Goal: Information Seeking & Learning: Learn about a topic

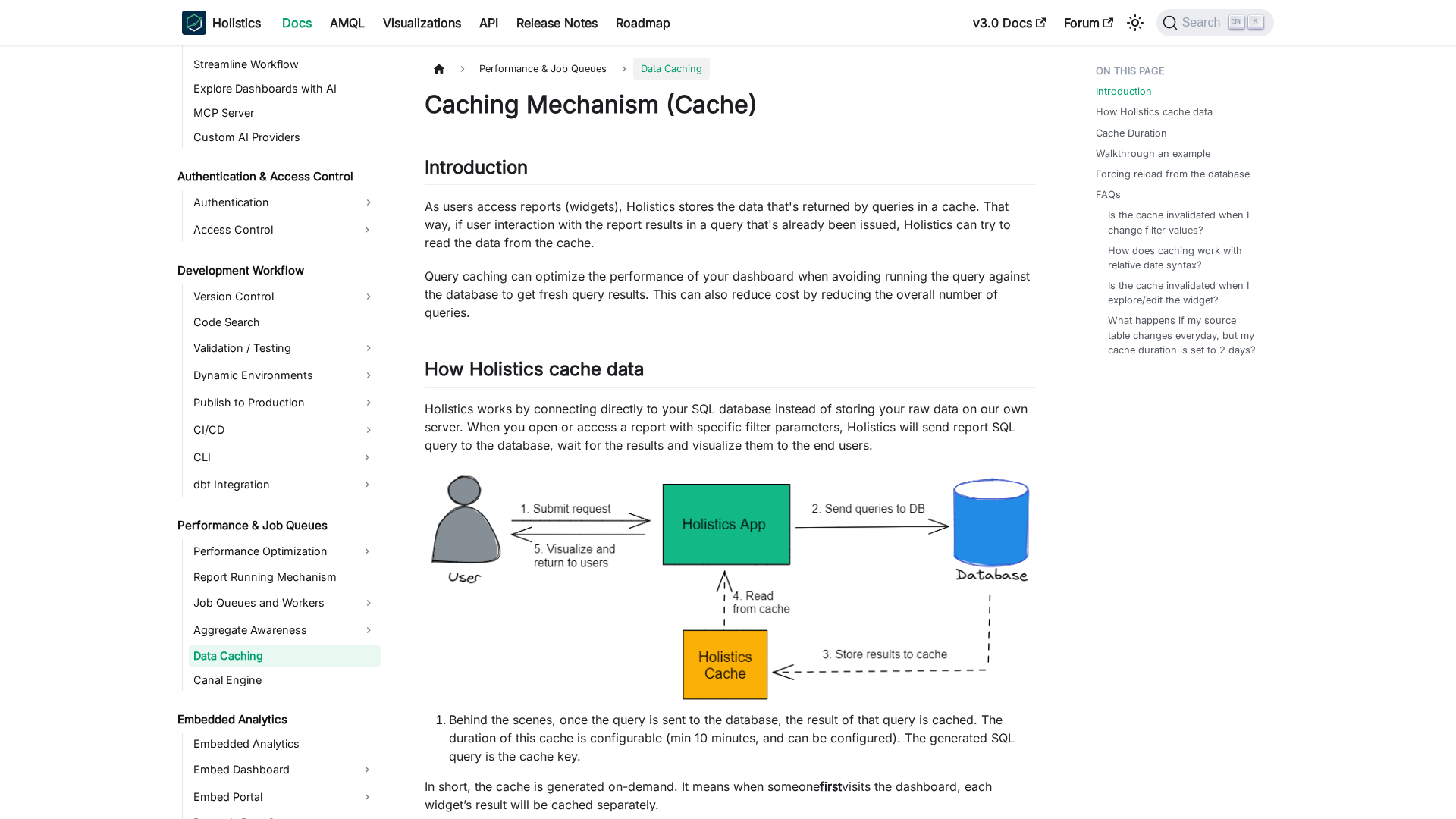
scroll to position [947, 0]
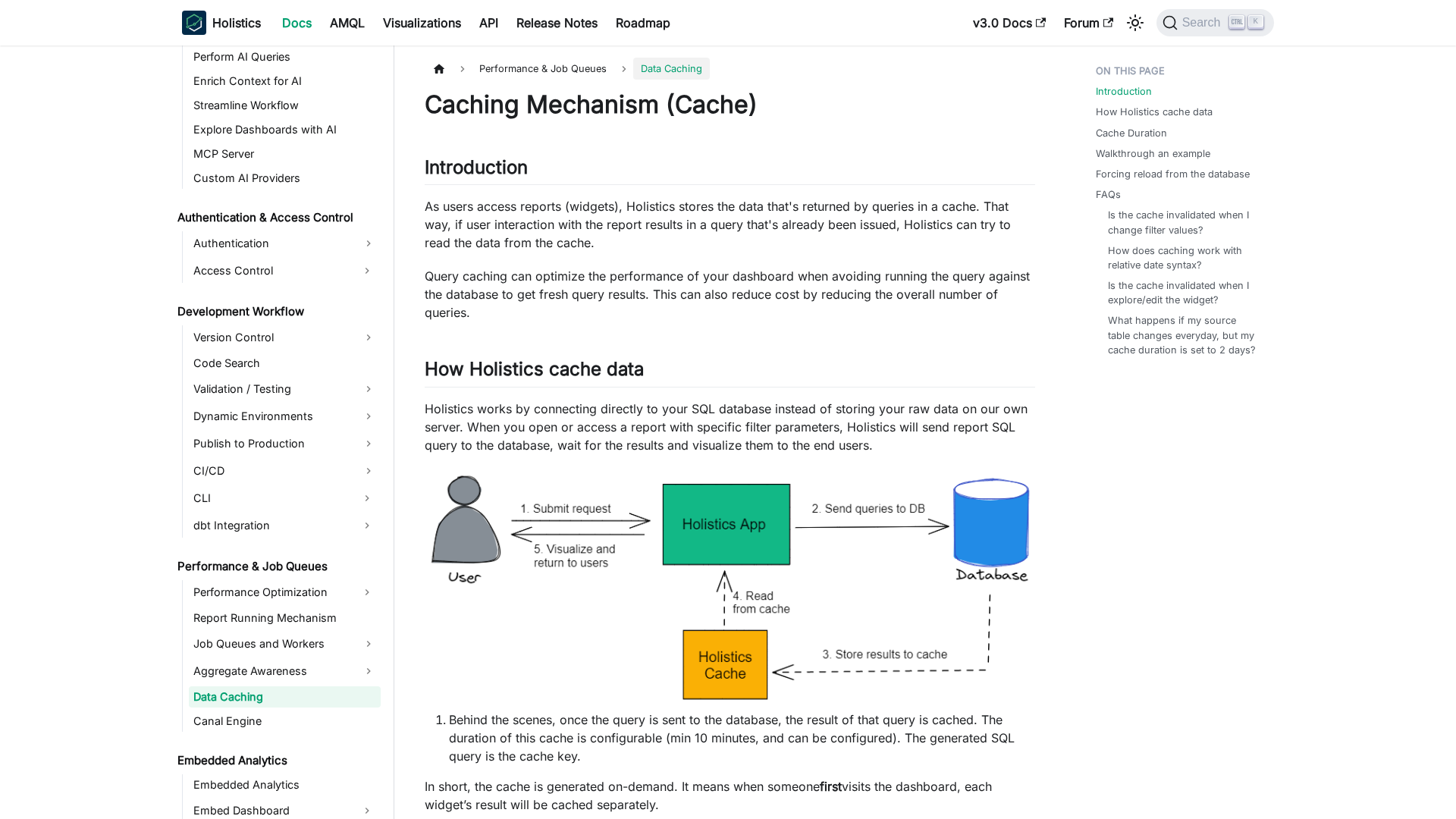
scroll to position [947, 0]
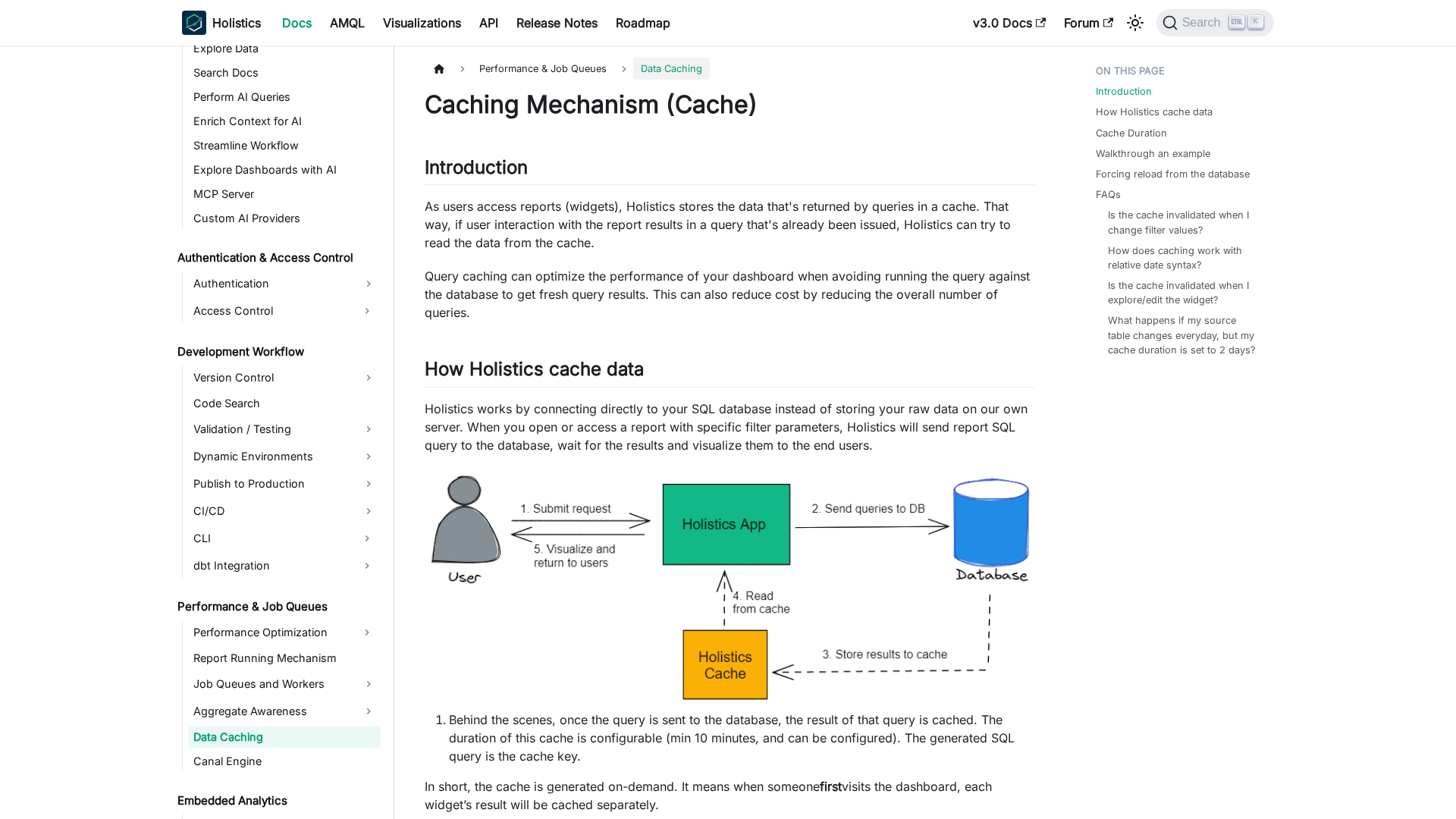
scroll to position [947, 0]
